Goal: Information Seeking & Learning: Learn about a topic

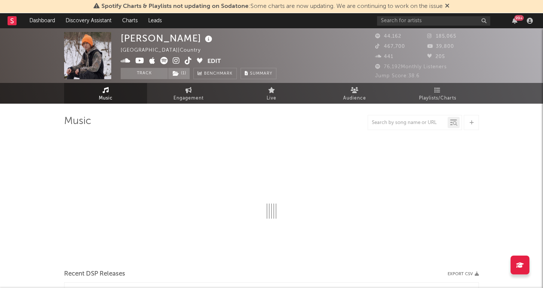
select select "6m"
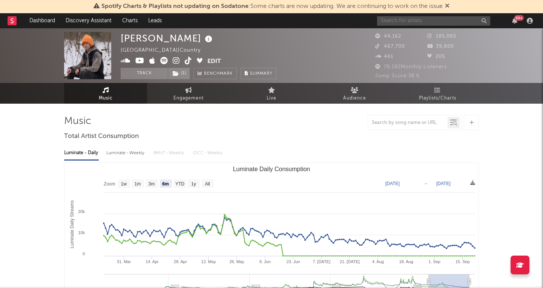
click at [430, 21] on input "text" at bounding box center [433, 20] width 113 height 9
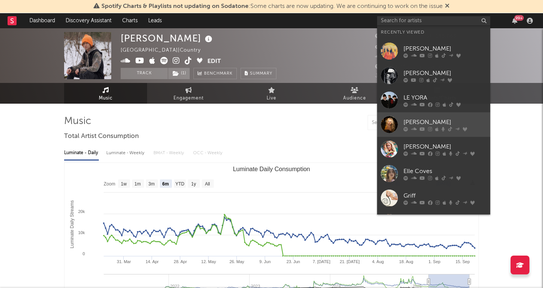
click at [417, 118] on div "[PERSON_NAME]" at bounding box center [444, 122] width 83 height 9
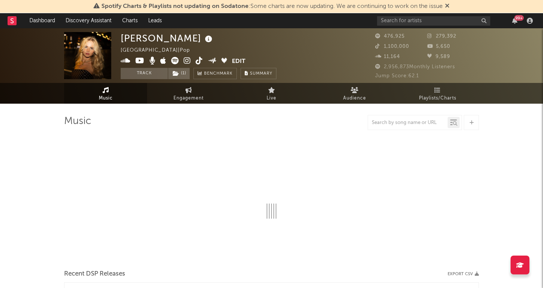
select select "6m"
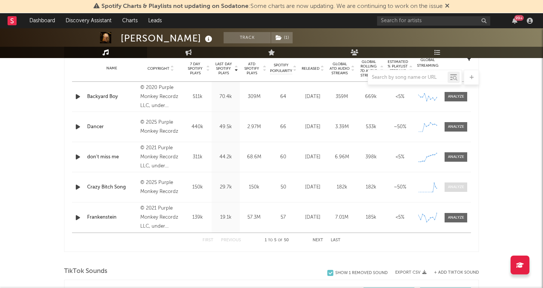
scroll to position [308, 0]
click at [454, 186] on div at bounding box center [456, 188] width 16 height 6
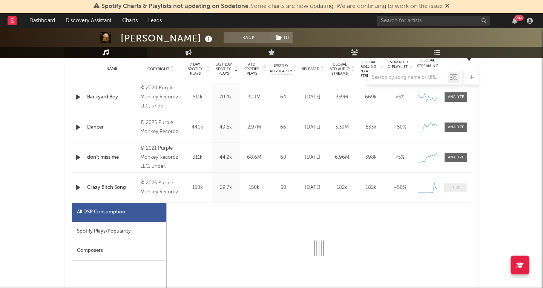
select select "1w"
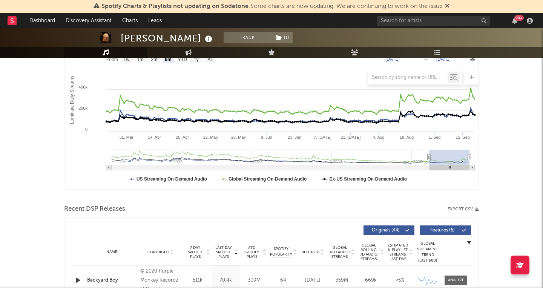
scroll to position [99, 0]
